Goal: Find specific page/section: Find specific page/section

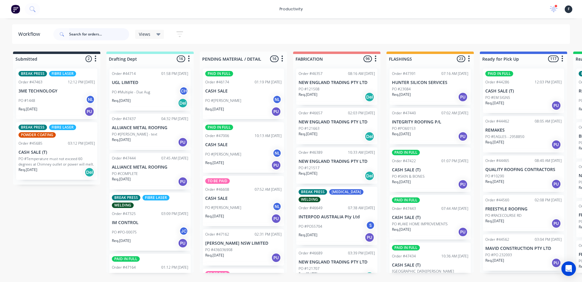
click at [83, 32] on input "text" at bounding box center [99, 34] width 60 height 12
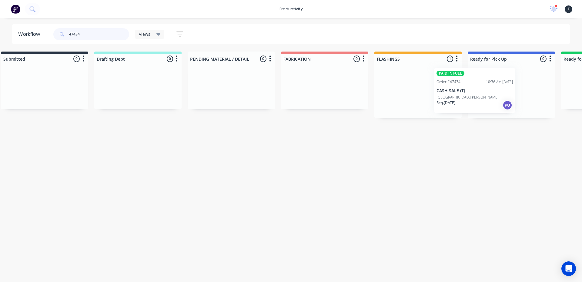
scroll to position [0, 23]
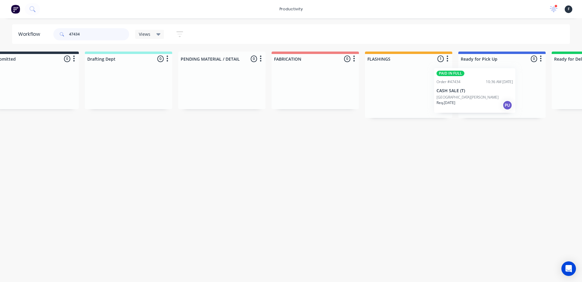
drag, startPoint x: 401, startPoint y: 99, endPoint x: 451, endPoint y: 99, distance: 50.1
click at [449, 99] on div "PAID IN FULL Order #47434 10:36 AM [DATE] CASH SALE (T) [GEOGRAPHIC_DATA][PERSO…" at bounding box center [408, 91] width 87 height 54
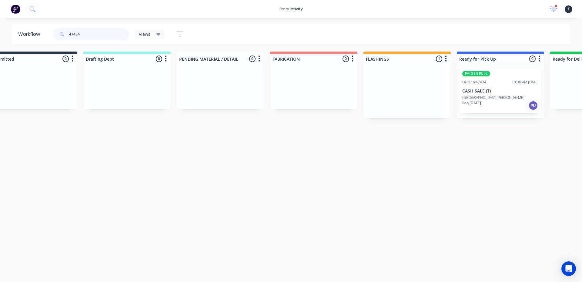
type input "47434"
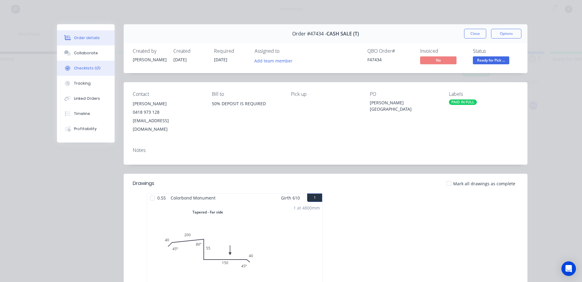
click at [83, 57] on button "Collaborate" at bounding box center [86, 53] width 58 height 15
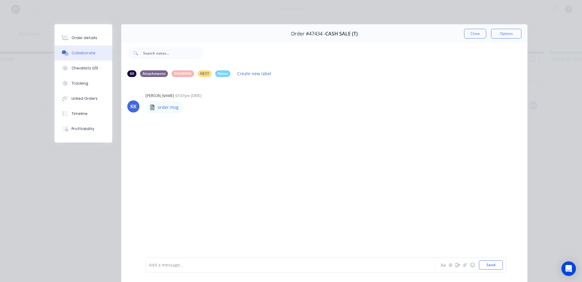
click at [192, 264] on div at bounding box center [281, 265] width 265 height 6
drag, startPoint x: 471, startPoint y: 35, endPoint x: 263, endPoint y: 45, distance: 208.7
click at [471, 35] on button "Close" at bounding box center [475, 34] width 22 height 10
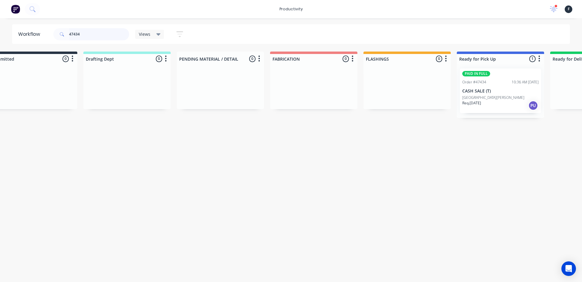
click at [90, 29] on input "47434" at bounding box center [99, 34] width 60 height 12
click at [94, 37] on input "47434" at bounding box center [99, 34] width 60 height 12
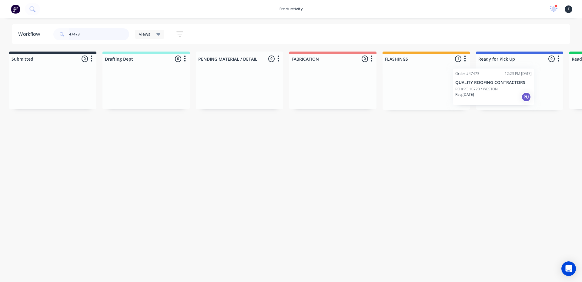
scroll to position [0, 6]
drag, startPoint x: 439, startPoint y: 97, endPoint x: 505, endPoint y: 97, distance: 66.7
click at [505, 97] on div "Submitted 0 Sort By Created date Required date Order number Customer name Most …" at bounding box center [495, 81] width 1012 height 58
type input "47473"
click at [508, 96] on div at bounding box center [517, 87] width 87 height 46
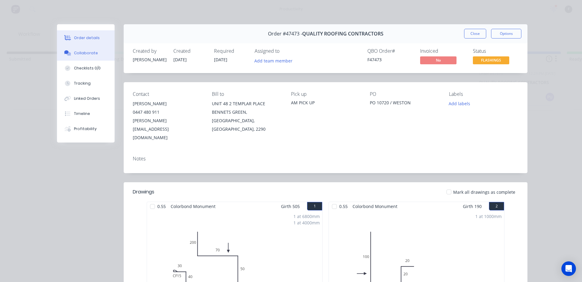
click at [92, 58] on button "Collaborate" at bounding box center [86, 53] width 58 height 15
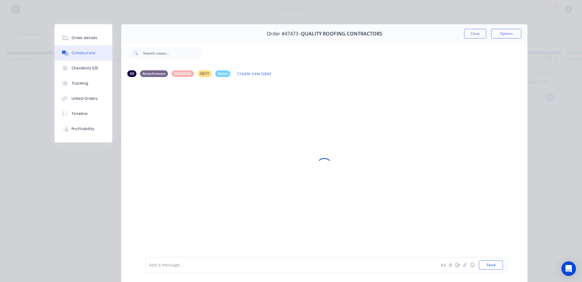
click at [173, 265] on div at bounding box center [281, 265] width 265 height 6
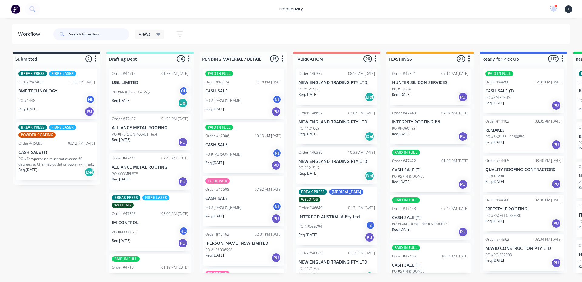
click at [97, 32] on input "text" at bounding box center [99, 34] width 60 height 12
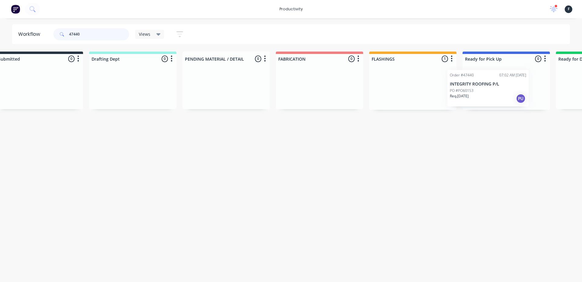
drag, startPoint x: 429, startPoint y: 93, endPoint x: 490, endPoint y: 94, distance: 61.6
click at [490, 94] on div "Submitted 0 Sort By Created date Required date Order number Customer name Most …" at bounding box center [484, 81] width 1012 height 58
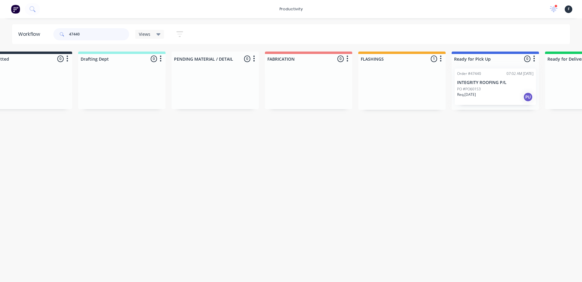
type input "47440"
click at [494, 94] on div "Order #47440 07:02 AM 02/09/25 INTEGRITY ROOFING P/L PO #PO60153 Req. 02/09/25 …" at bounding box center [495, 87] width 87 height 46
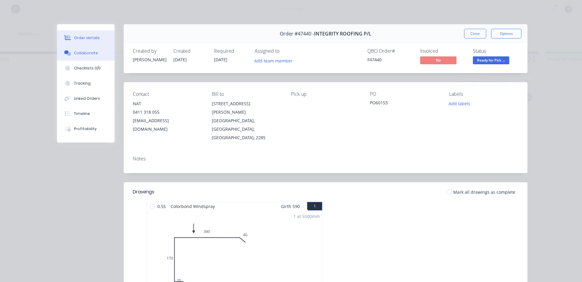
click at [78, 59] on button "Collaborate" at bounding box center [86, 53] width 58 height 15
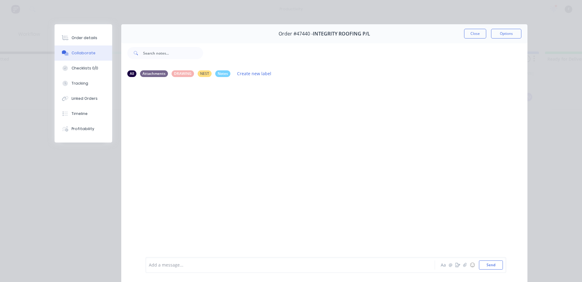
click at [173, 265] on div at bounding box center [281, 265] width 265 height 6
click at [477, 33] on button "Close" at bounding box center [475, 34] width 22 height 10
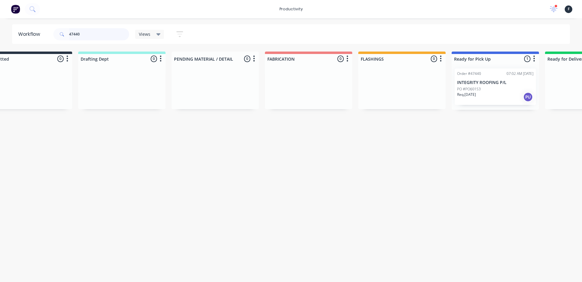
click at [93, 33] on input "47440" at bounding box center [99, 34] width 60 height 12
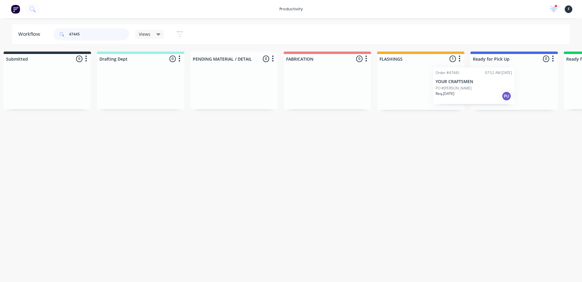
scroll to position [0, 19]
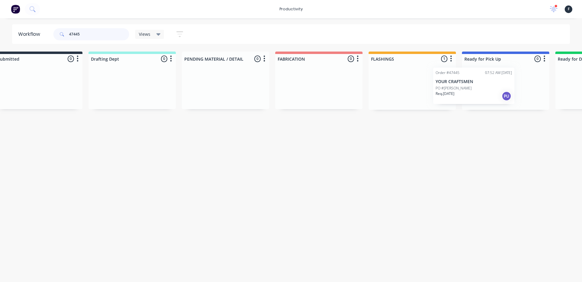
drag, startPoint x: 412, startPoint y: 99, endPoint x: 461, endPoint y: 96, distance: 49.5
click at [460, 97] on div "Submitted 0 Sort By Created date Required date Order number Customer name Most …" at bounding box center [483, 81] width 1012 height 58
type input "47445"
click at [498, 92] on div at bounding box center [504, 87] width 87 height 46
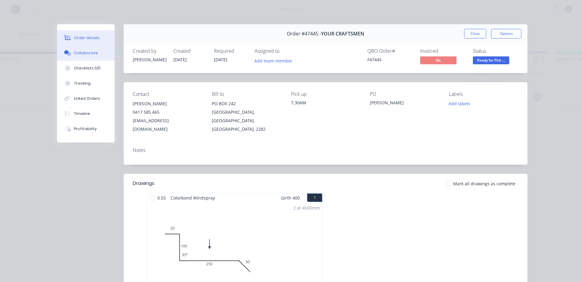
click at [81, 51] on div "Collaborate" at bounding box center [86, 52] width 24 height 5
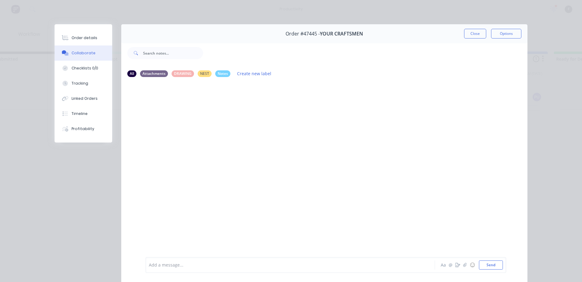
click at [184, 268] on div "Add a message..." at bounding box center [282, 265] width 266 height 9
click at [474, 33] on button "Close" at bounding box center [475, 34] width 22 height 10
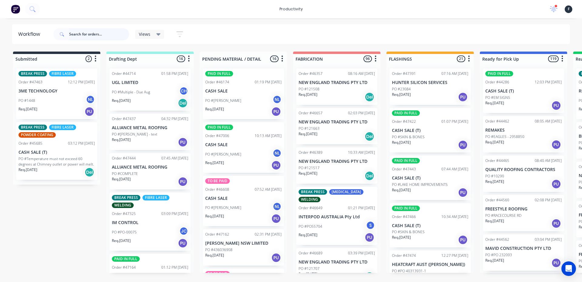
click at [101, 33] on input "text" at bounding box center [99, 34] width 60 height 12
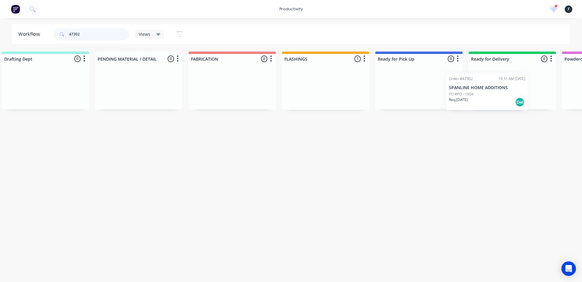
drag, startPoint x: 403, startPoint y: 95, endPoint x: 464, endPoint y: 100, distance: 61.2
click at [464, 100] on div "Submitted 0 Sort By Created date Required date Order number Customer name Most …" at bounding box center [397, 81] width 1012 height 58
click at [104, 34] on input "47302" at bounding box center [99, 34] width 60 height 12
type input "47307"
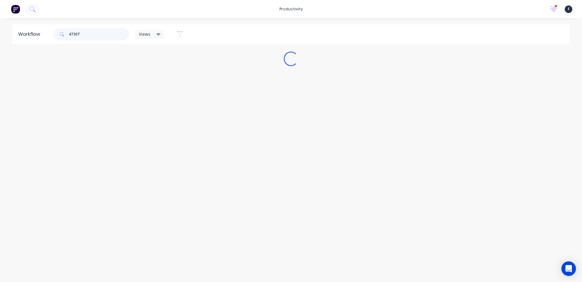
scroll to position [0, 0]
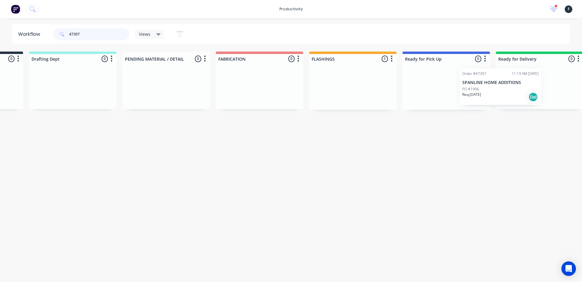
drag, startPoint x: 423, startPoint y: 99, endPoint x: 497, endPoint y: 99, distance: 73.1
click at [497, 99] on div "Submitted 0 Sort By Created date Required date Order number Customer name Most …" at bounding box center [424, 81] width 1012 height 58
